Goal: Entertainment & Leisure: Consume media (video, audio)

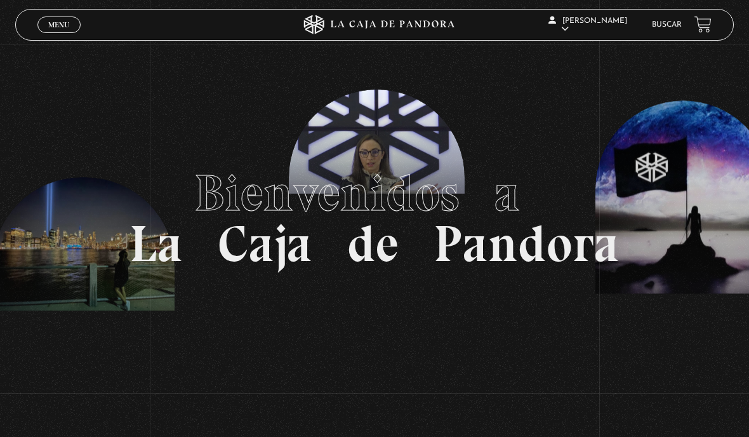
click at [71, 33] on span "Cerrar" at bounding box center [59, 36] width 30 height 9
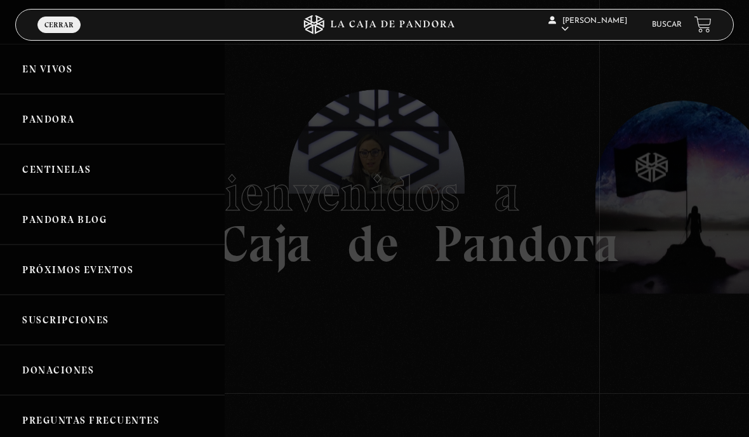
click at [141, 124] on link "Pandora" at bounding box center [112, 119] width 225 height 50
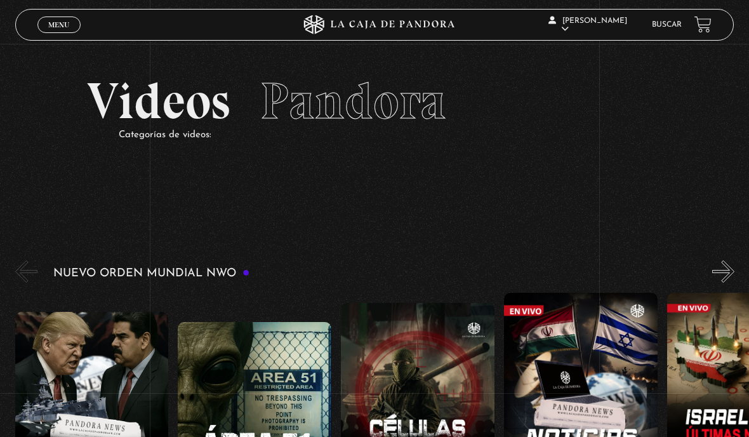
click at [72, 28] on link "Menu Cerrar" at bounding box center [58, 25] width 43 height 17
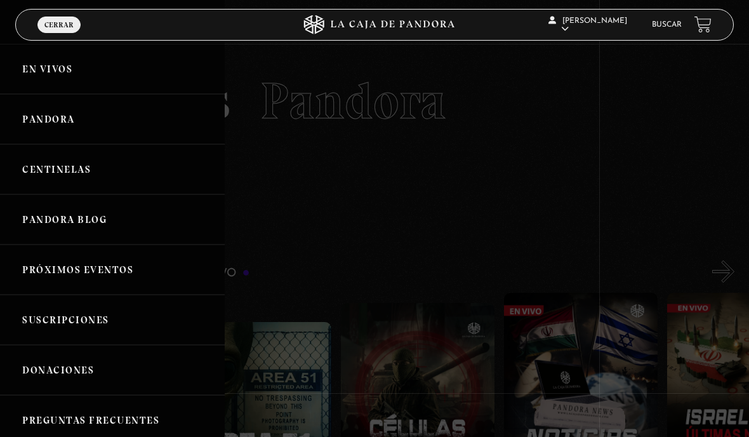
click at [91, 66] on link "En vivos" at bounding box center [112, 69] width 225 height 50
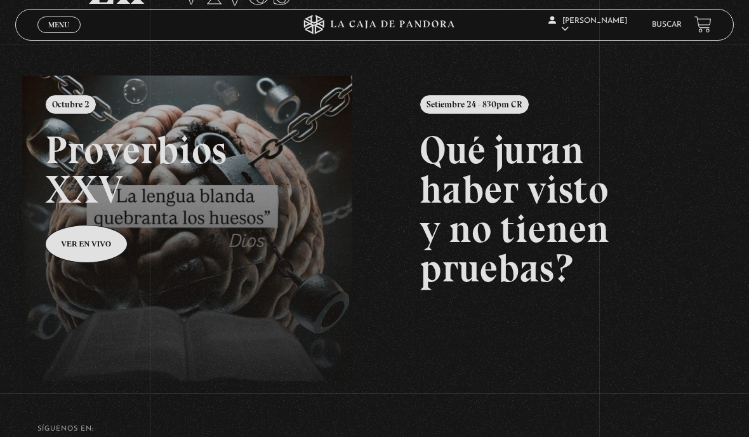
scroll to position [180, 0]
